Goal: Use online tool/utility: Utilize a website feature to perform a specific function

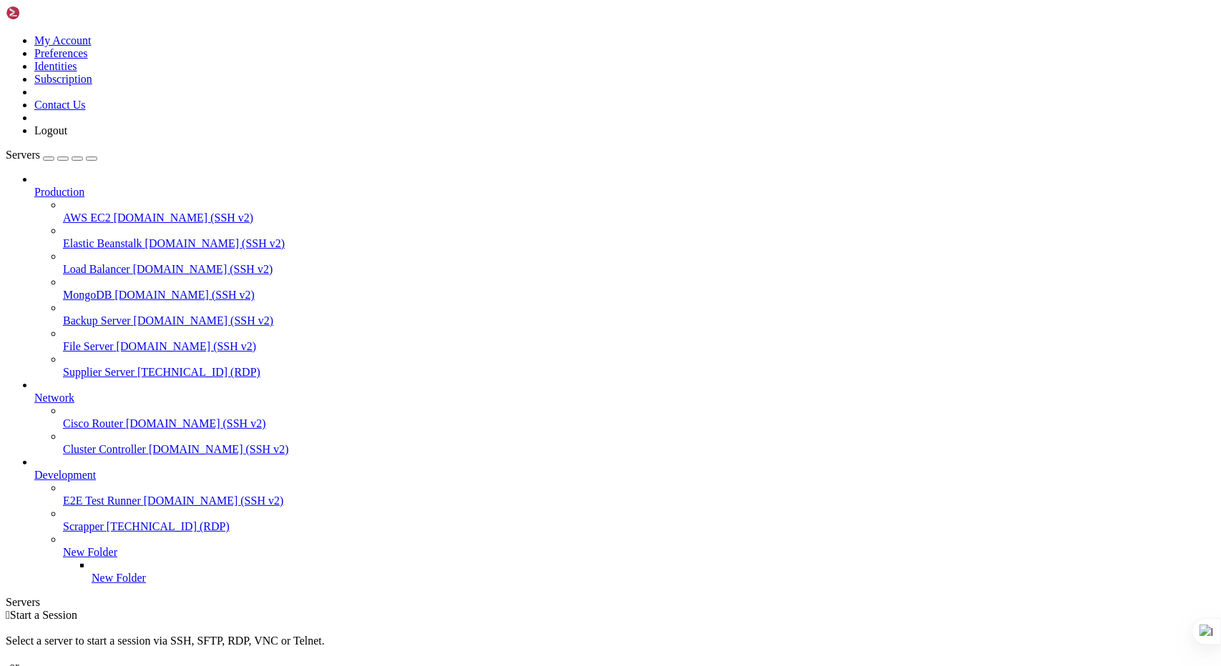
click at [63, 366] on link "Supplier Server [TECHNICAL_ID] (RDP)" at bounding box center [639, 372] width 1152 height 13
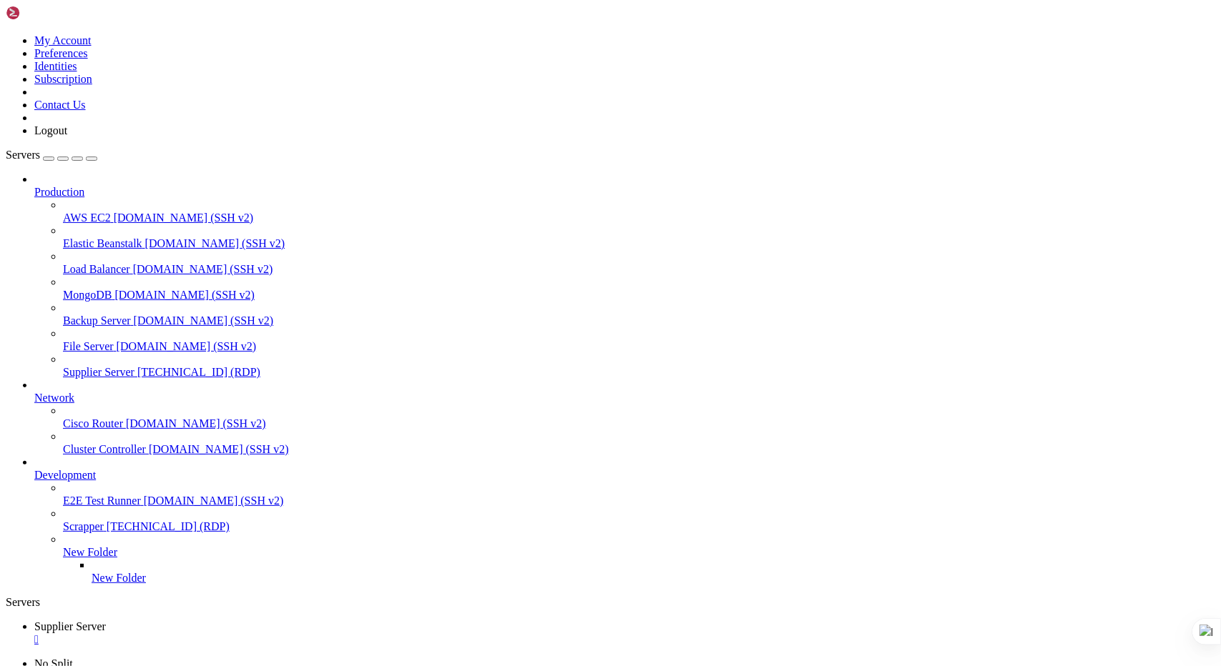
drag, startPoint x: 465, startPoint y: 806, endPoint x: 539, endPoint y: 807, distance: 74.4
drag, startPoint x: 541, startPoint y: 804, endPoint x: 461, endPoint y: 804, distance: 79.4
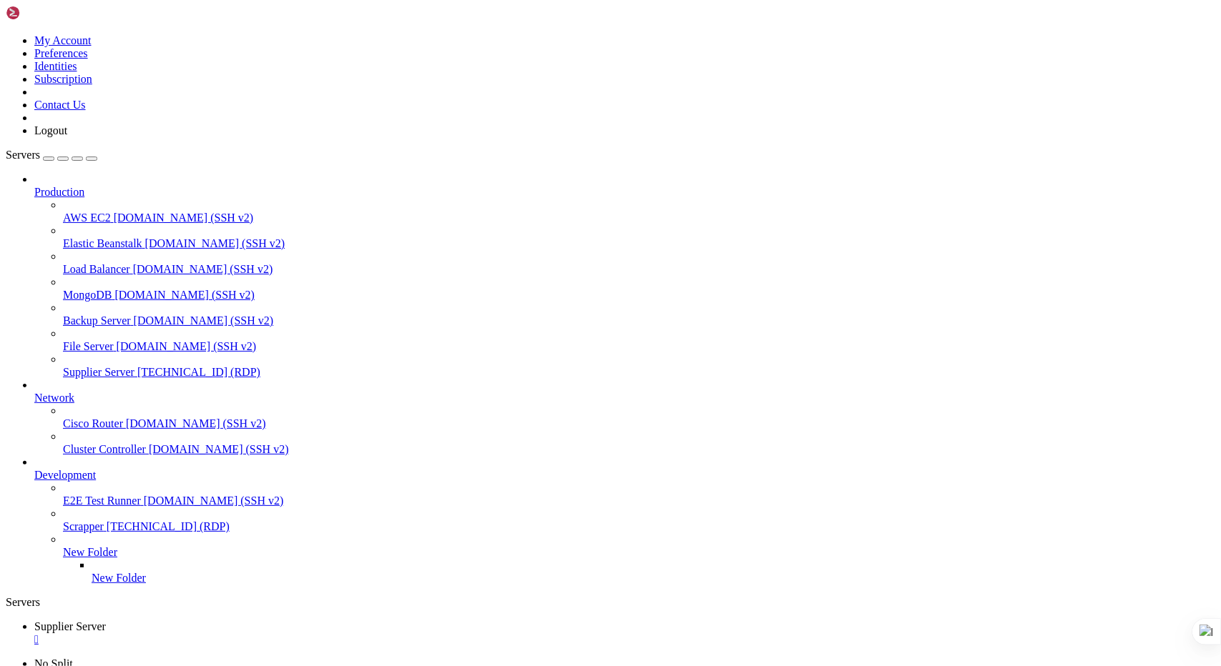
drag, startPoint x: 1041, startPoint y: 867, endPoint x: 1040, endPoint y: 1143, distance: 276.0
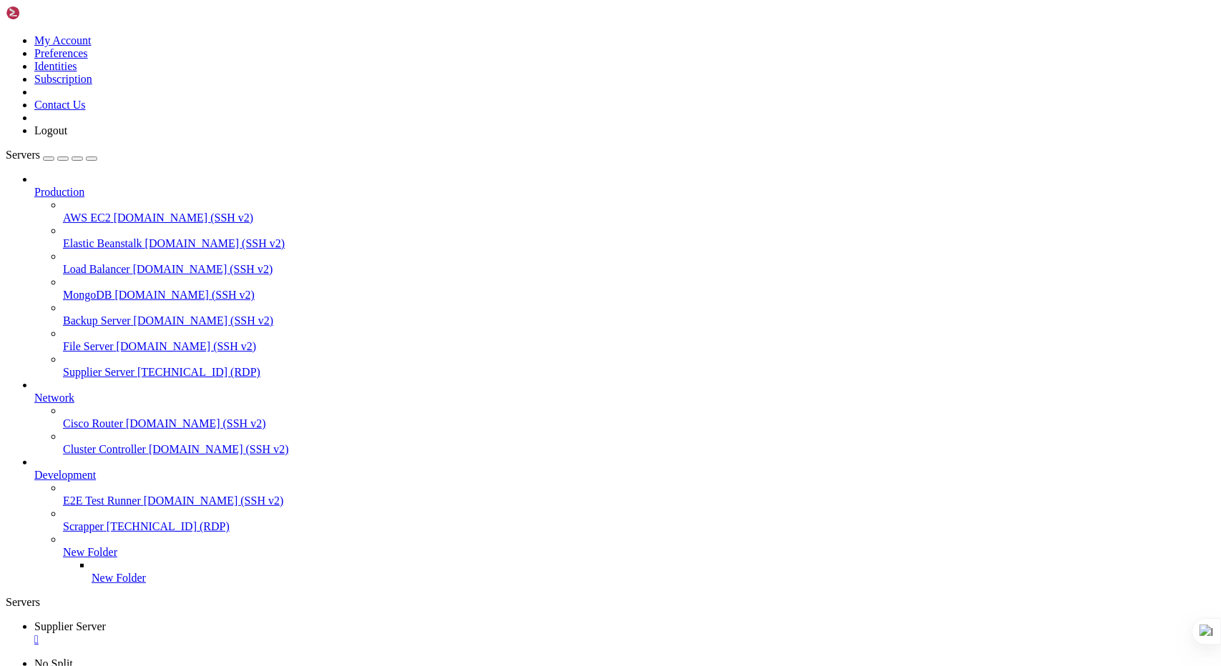
drag, startPoint x: 1041, startPoint y: 1136, endPoint x: 1043, endPoint y: 1299, distance: 163.0
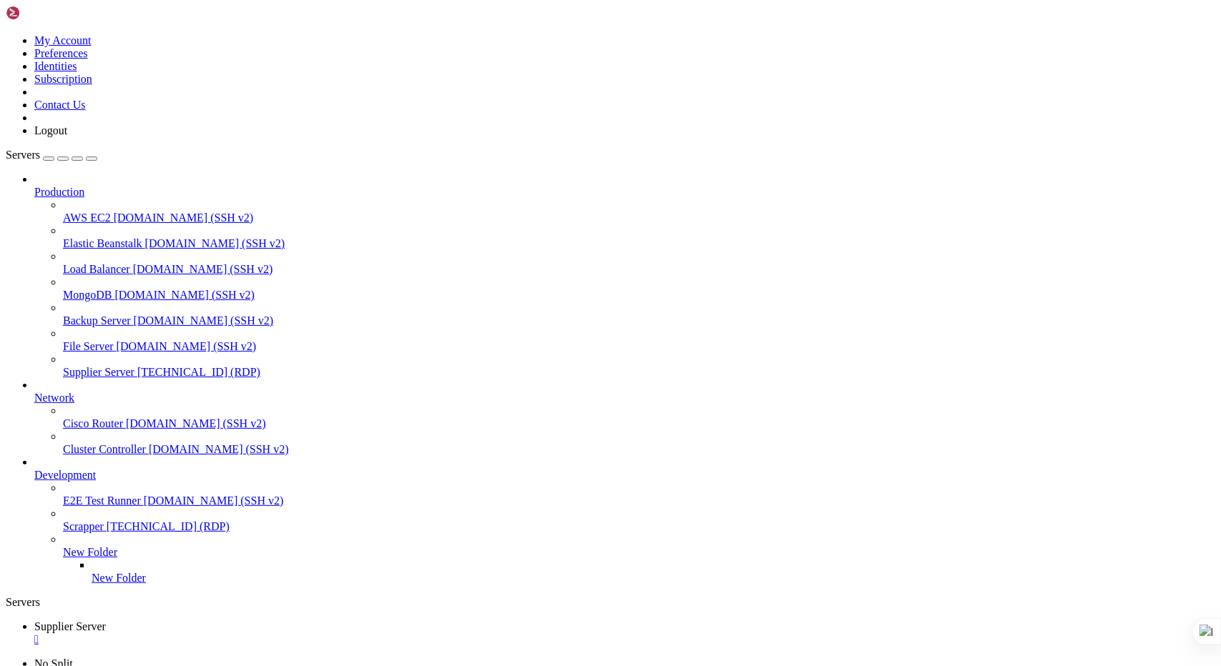
drag, startPoint x: 686, startPoint y: 877, endPoint x: 620, endPoint y: 874, distance: 66.6
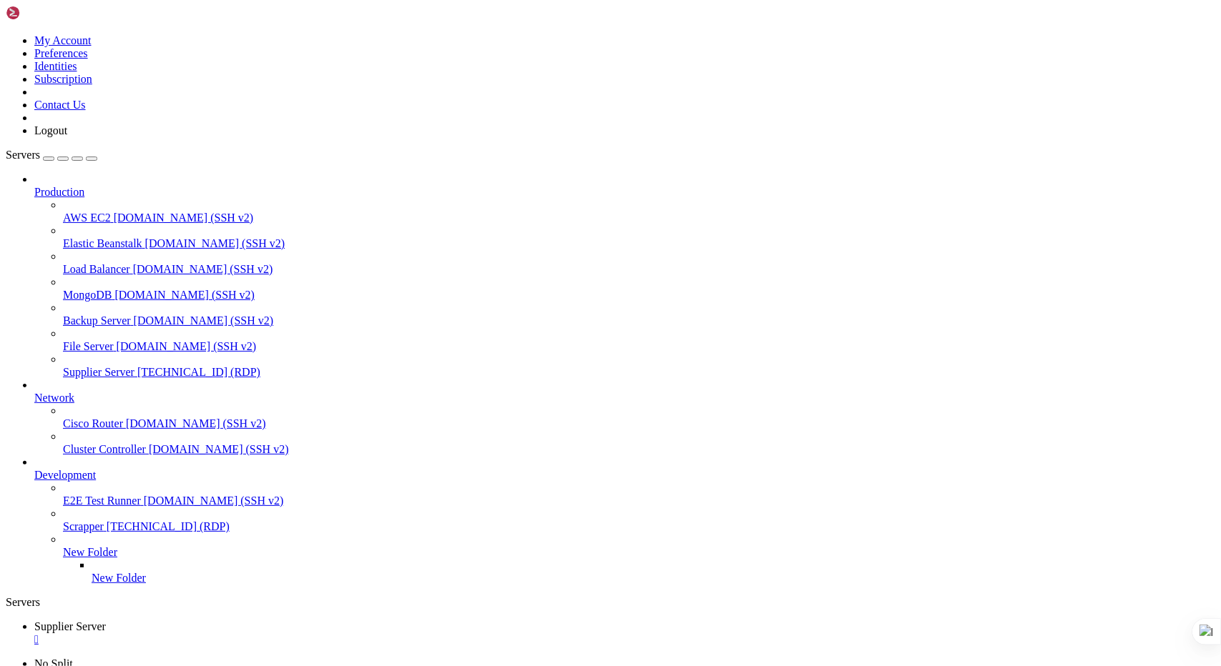
drag, startPoint x: 1043, startPoint y: 924, endPoint x: 1043, endPoint y: 1028, distance: 104.4
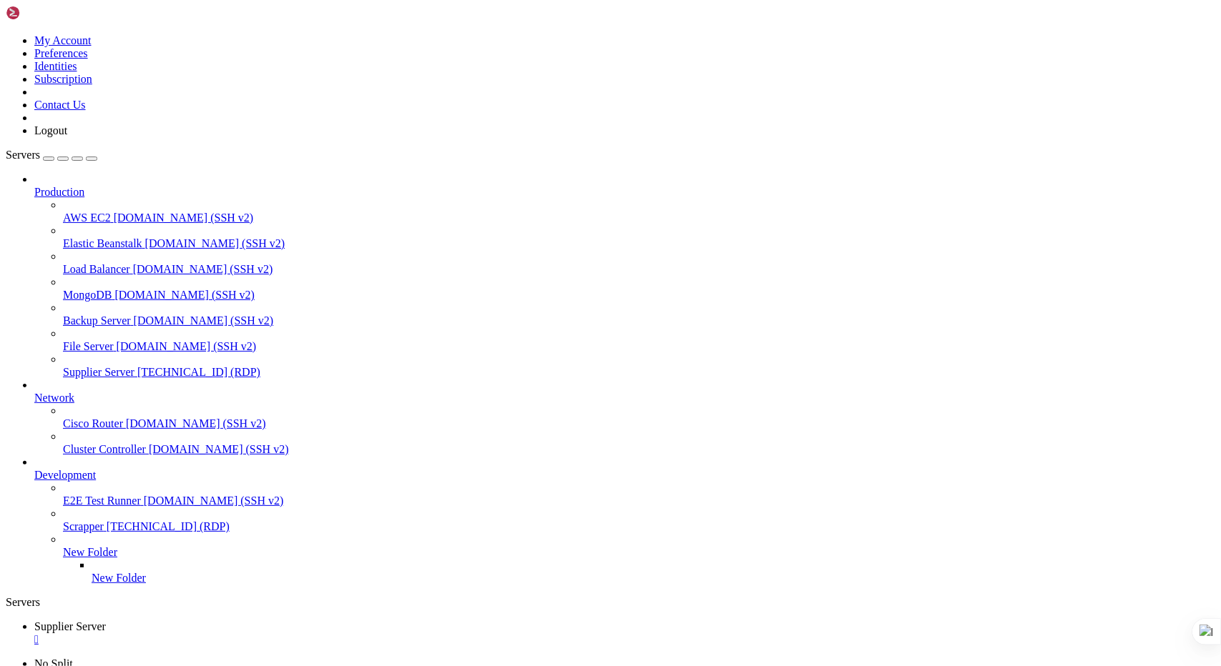
drag, startPoint x: 304, startPoint y: 967, endPoint x: 436, endPoint y: 985, distance: 133.4
